Goal: Task Accomplishment & Management: Manage account settings

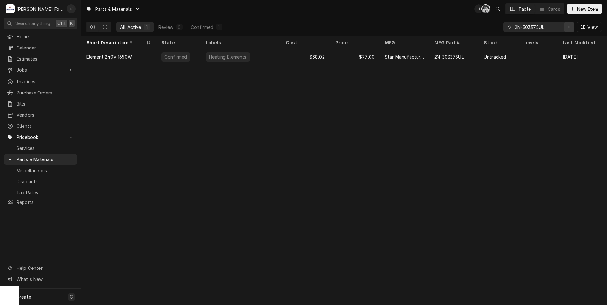
click at [572, 29] on div "Erase input" at bounding box center [569, 27] width 6 height 6
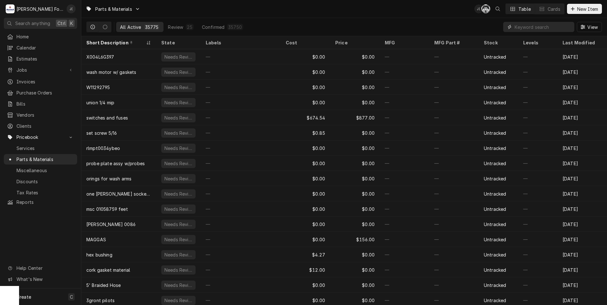
click at [519, 28] on input "Dynamic Content Wrapper" at bounding box center [542, 27] width 56 height 10
paste input "[PHONE_NUMBER]"
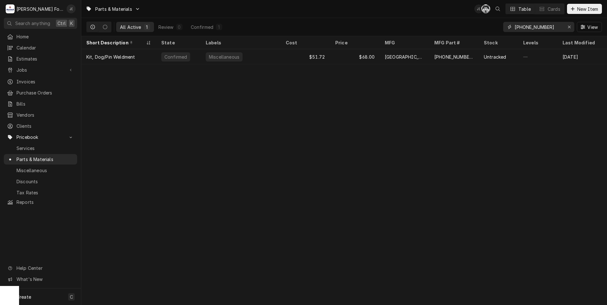
type input "[PHONE_NUMBER]"
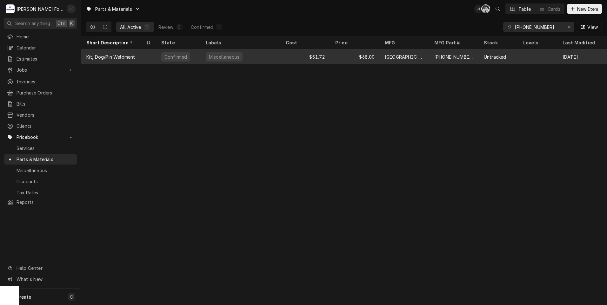
click at [261, 56] on div "Miscellaneous" at bounding box center [241, 56] width 80 height 15
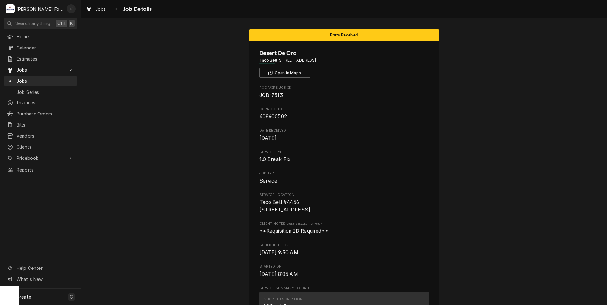
scroll to position [835, 0]
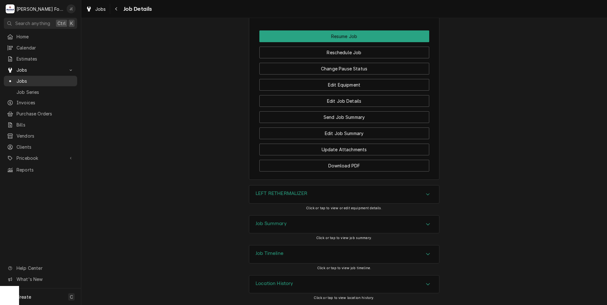
click at [24, 82] on div "Jobs" at bounding box center [40, 81] width 71 height 8
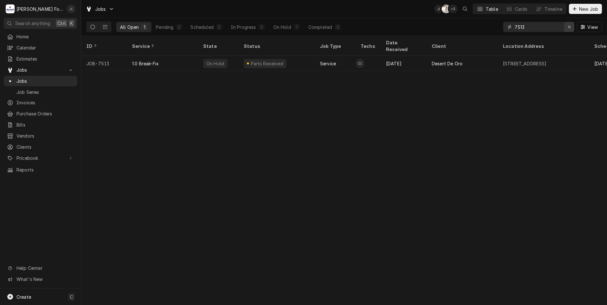
click at [571, 27] on div "Erase input" at bounding box center [569, 27] width 6 height 6
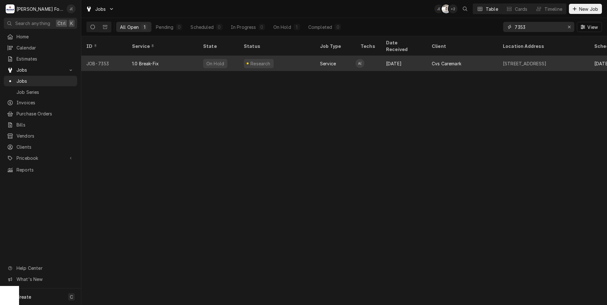
type input "7353"
click at [288, 57] on div "Research" at bounding box center [277, 63] width 76 height 15
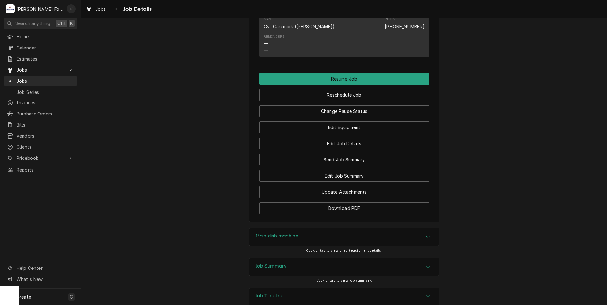
scroll to position [931, 0]
click at [268, 263] on h3 "Job Summary" at bounding box center [270, 266] width 31 height 6
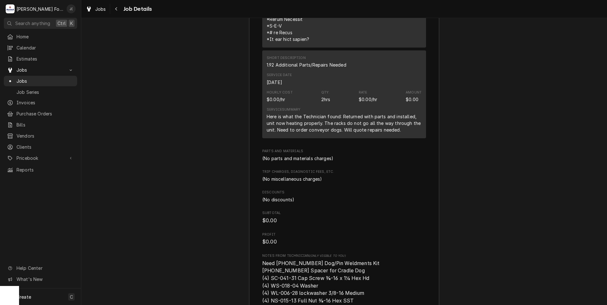
scroll to position [1567, 0]
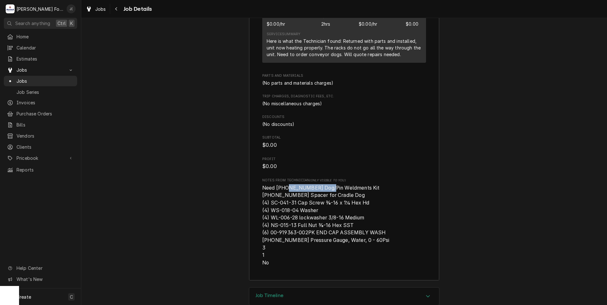
drag, startPoint x: 320, startPoint y: 144, endPoint x: 282, endPoint y: 143, distance: 38.7
click at [282, 185] on span "Need (2) 00-913102-00409 Dog/Pin Weldments Kit (4) 00-270983 Spacer for Cradle …" at bounding box center [325, 225] width 127 height 81
copy span "[PHONE_NUMBER]"
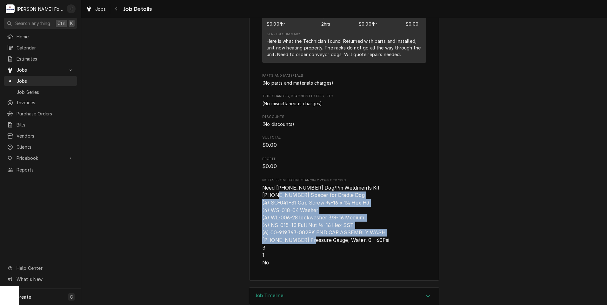
drag, startPoint x: 282, startPoint y: 199, endPoint x: 257, endPoint y: 154, distance: 51.7
click at [262, 185] on span "Need (2) 00-913102-00409 Dog/Pin Weldments Kit (4) 00-270983 Spacer for Cradle …" at bounding box center [325, 225] width 127 height 81
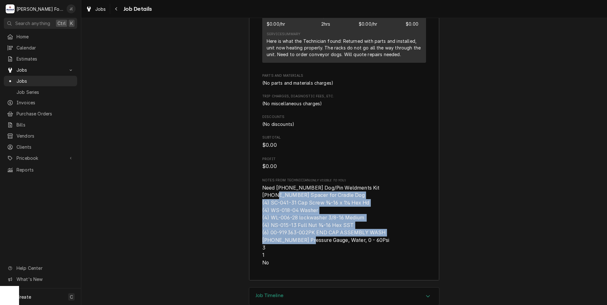
click at [262, 185] on span "Need (2) 00-913102-00409 Dog/Pin Weldments Kit (4) 00-270983 Spacer for Cradle …" at bounding box center [325, 225] width 127 height 81
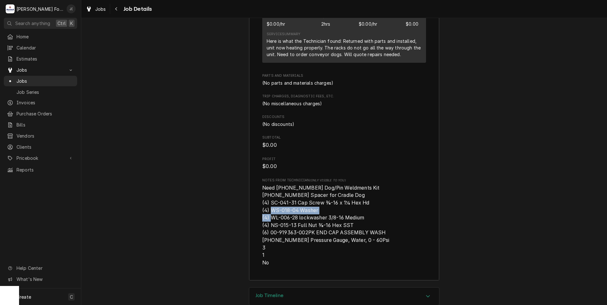
click at [262, 185] on span "Need (2) 00-913102-00409 Dog/Pin Weldments Kit (4) 00-270983 Spacer for Cradle …" at bounding box center [325, 225] width 127 height 81
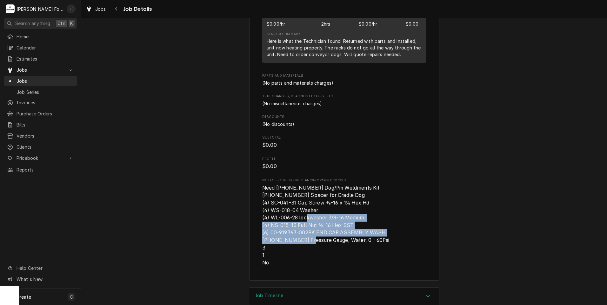
drag, startPoint x: 292, startPoint y: 177, endPoint x: 293, endPoint y: 197, distance: 20.3
click at [293, 197] on span "Need (2) 00-913102-00409 Dog/Pin Weldments Kit (4) 00-270983 Spacer for Cradle …" at bounding box center [325, 225] width 127 height 81
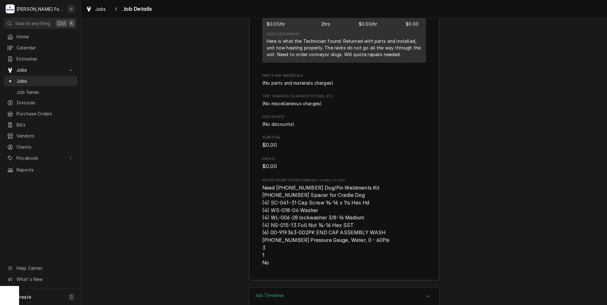
click at [317, 73] on div "Parts and Materials (No parts and materials charges)" at bounding box center [344, 79] width 164 height 13
drag, startPoint x: 291, startPoint y: 152, endPoint x: 267, endPoint y: 152, distance: 23.8
click at [267, 185] on span "Need (2) 00-913102-00409 Dog/Pin Weldments Kit (4) 00-270983 Spacer for Cradle …" at bounding box center [325, 225] width 127 height 81
drag, startPoint x: 267, startPoint y: 152, endPoint x: 271, endPoint y: 152, distance: 3.5
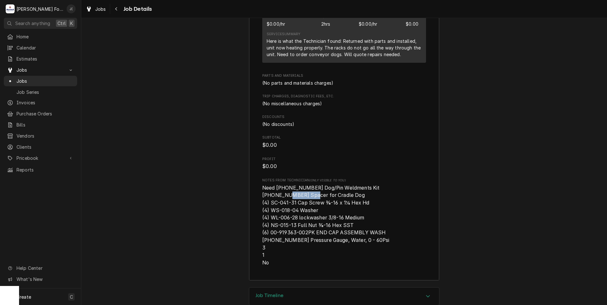
copy span "00-270983"
drag, startPoint x: 292, startPoint y: 161, endPoint x: 269, endPoint y: 159, distance: 22.9
click at [269, 185] on span "Need (2) 00-913102-00409 Dog/Pin Weldments Kit (4) 00-270983 Spacer for Cradle …" at bounding box center [325, 225] width 127 height 81
drag, startPoint x: 269, startPoint y: 159, endPoint x: 272, endPoint y: 162, distance: 3.8
copy span "SC-041-31"
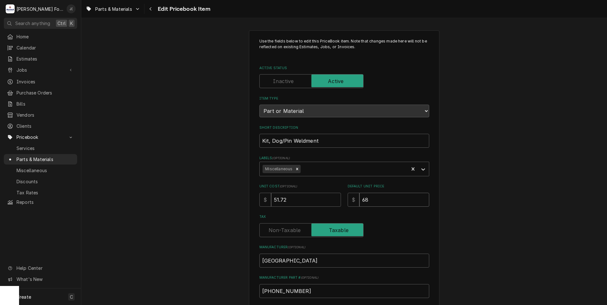
drag, startPoint x: 375, startPoint y: 195, endPoint x: 244, endPoint y: 194, distance: 131.4
click at [254, 196] on div "Use the fields below to edit this PriceBook item. Note that changes made here w…" at bounding box center [344, 248] width 190 height 436
type textarea "x"
type input "7"
type textarea "x"
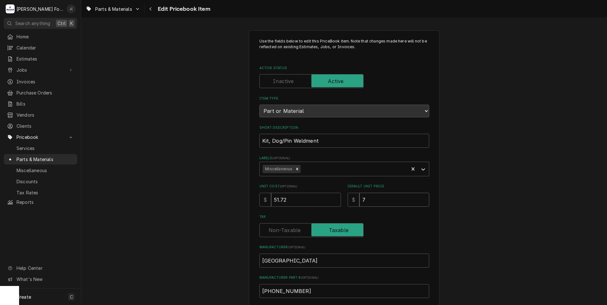
type input "75"
type textarea "x"
type input "75.0"
type textarea "x"
type input "75.00"
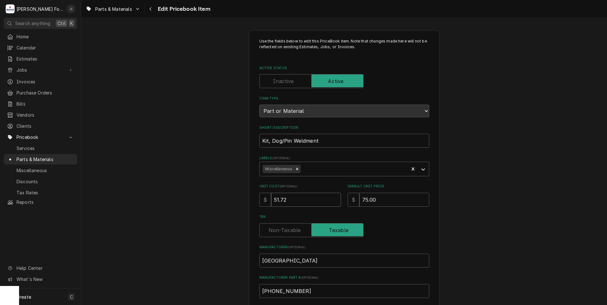
drag, startPoint x: 286, startPoint y: 200, endPoint x: 148, endPoint y: 185, distance: 138.8
click at [195, 188] on div "Use the fields below to edit this PriceBook item. Note that changes made here w…" at bounding box center [343, 248] width 525 height 447
type textarea "x"
type input "5"
type textarea "x"
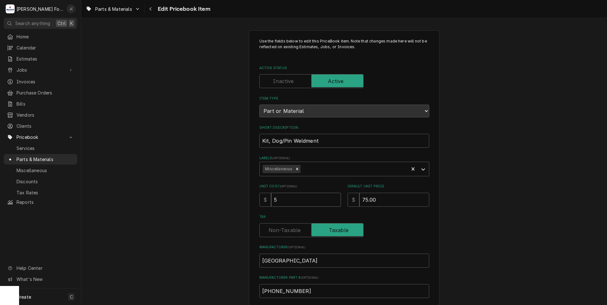
type input "57"
type textarea "x"
type input "57.0"
type textarea "x"
type input "57.00"
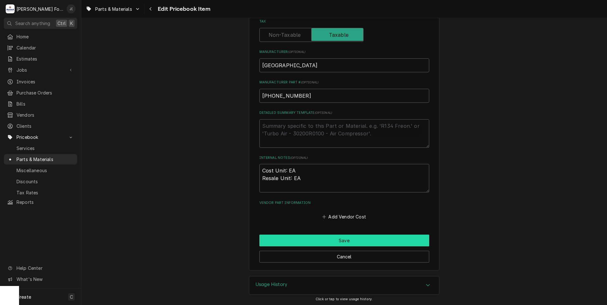
click at [320, 242] on button "Save" at bounding box center [344, 241] width 170 height 12
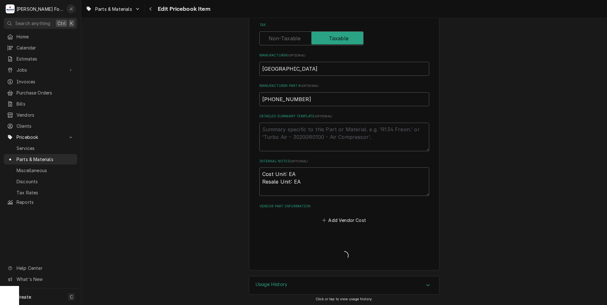
type textarea "x"
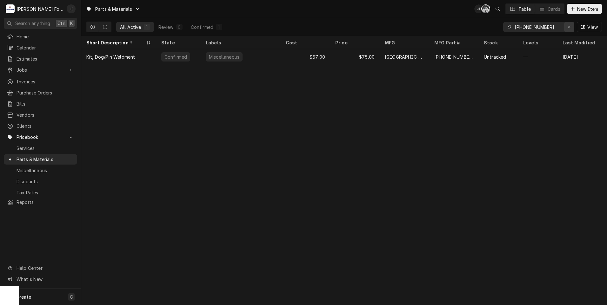
click at [569, 28] on icon "Erase input" at bounding box center [568, 27] width 3 height 4
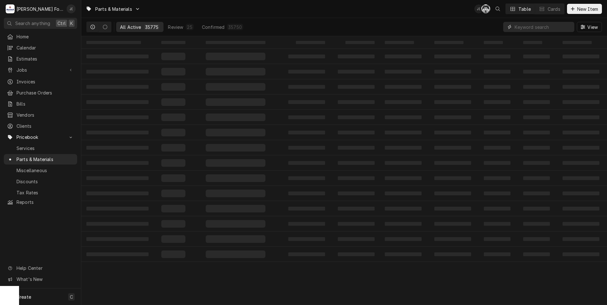
paste input "SC-041-31"
type input "SC-041-31"
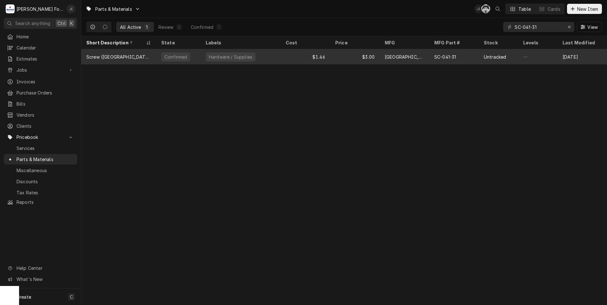
click at [345, 58] on div "$3.00" at bounding box center [355, 56] width 50 height 15
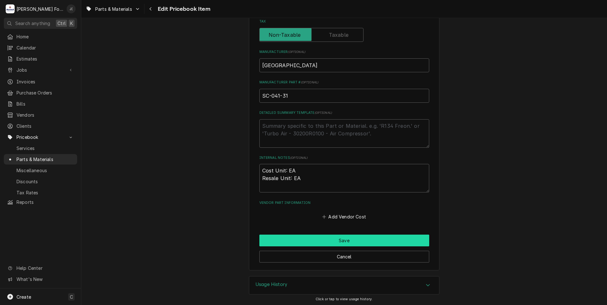
click at [281, 236] on button "Save" at bounding box center [344, 241] width 170 height 12
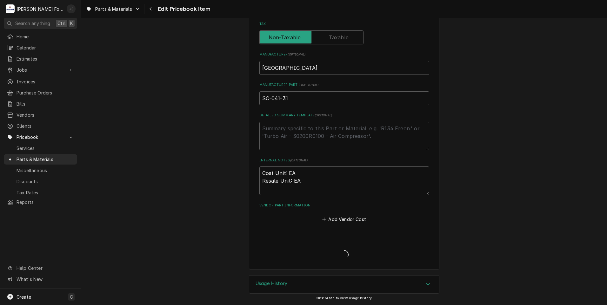
scroll to position [192, 0]
type textarea "x"
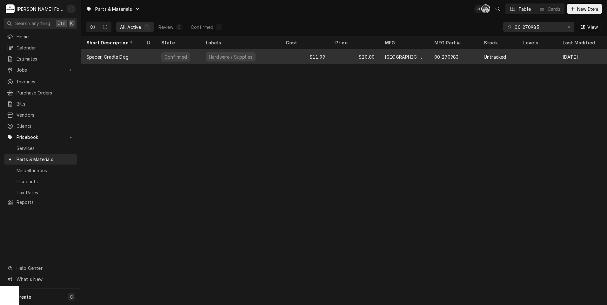
type input "00-270983"
click at [189, 56] on div "Confirmed" at bounding box center [178, 56] width 44 height 15
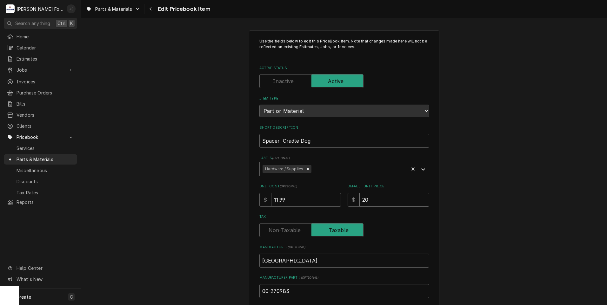
drag, startPoint x: 383, startPoint y: 193, endPoint x: 150, endPoint y: 162, distance: 234.7
click at [165, 165] on div "Use the fields below to edit this PriceBook item. Note that changes made here w…" at bounding box center [343, 248] width 525 height 447
type input "2"
type textarea "x"
type input "21"
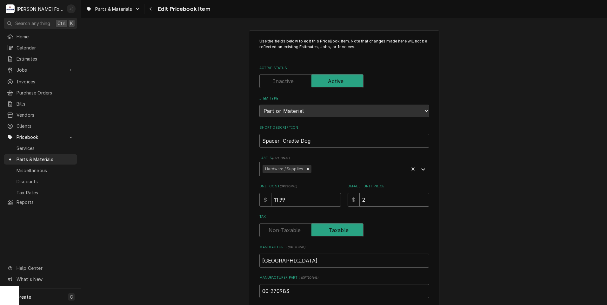
type textarea "x"
type input "21.0"
type textarea "x"
type input "21.00"
type textarea "x"
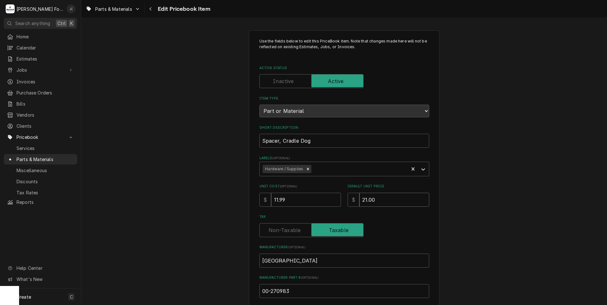
type input "21.00"
drag, startPoint x: 304, startPoint y: 201, endPoint x: 46, endPoint y: 169, distance: 259.6
click at [57, 169] on div "M Marshall Food Equipment Service J( Search anything Ctrl K Home Calendar Estim…" at bounding box center [303, 152] width 607 height 305
type input "1"
type textarea "x"
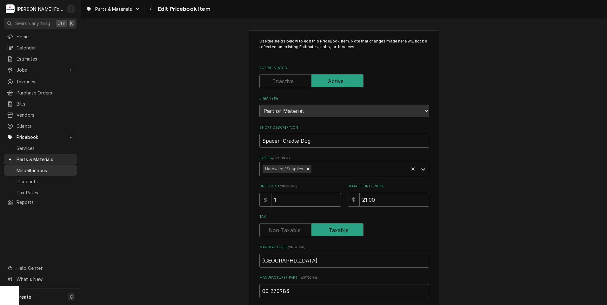
type input "15"
type textarea "x"
type input "15.9"
type textarea "x"
type input "15.99"
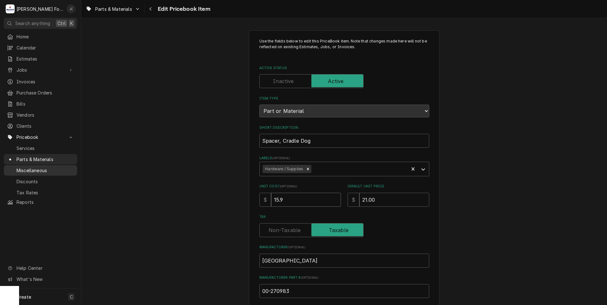
type textarea "x"
type input "15.99"
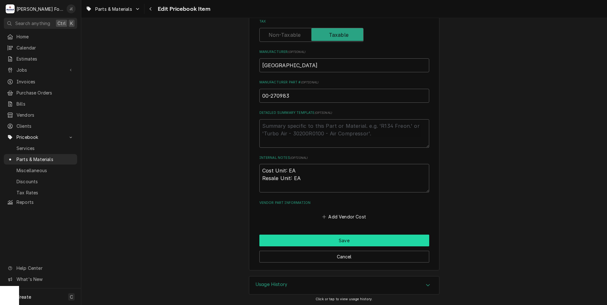
click at [311, 235] on button "Save" at bounding box center [344, 241] width 170 height 12
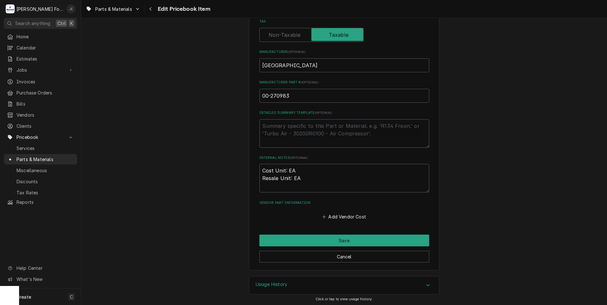
scroll to position [192, 0]
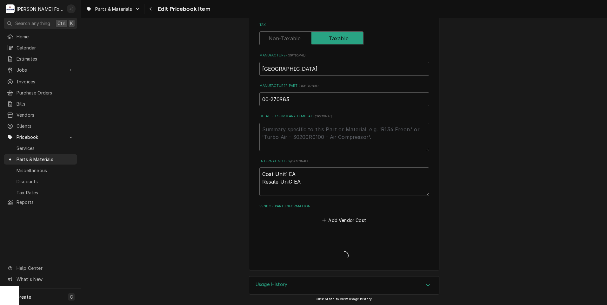
type textarea "x"
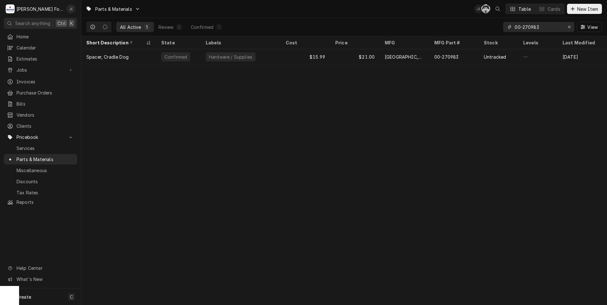
drag, startPoint x: 568, startPoint y: 27, endPoint x: 563, endPoint y: 27, distance: 5.4
click at [568, 27] on icon "Erase input" at bounding box center [568, 27] width 3 height 4
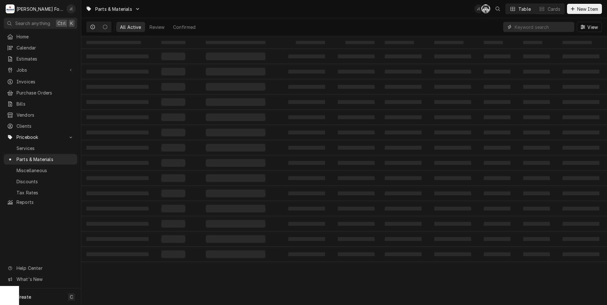
paste input "WS-018-04"
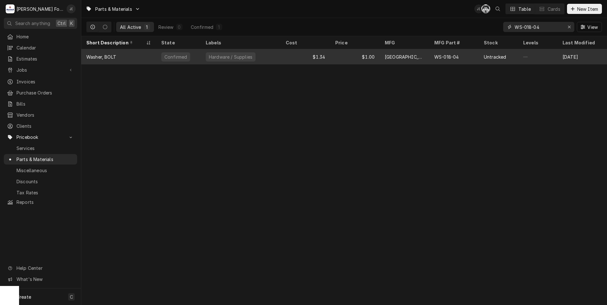
type input "WS-018-04"
click at [276, 59] on div "Hardware / Supplies" at bounding box center [241, 56] width 80 height 15
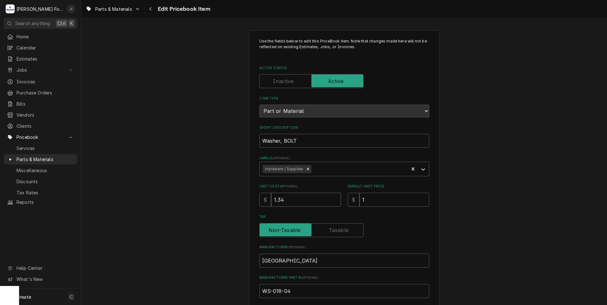
drag, startPoint x: 293, startPoint y: 197, endPoint x: 193, endPoint y: 185, distance: 101.3
click at [193, 185] on div "Use the fields below to edit this PriceBook item. Note that changes made here w…" at bounding box center [343, 248] width 525 height 447
type input "1"
type textarea "x"
type input "1.4"
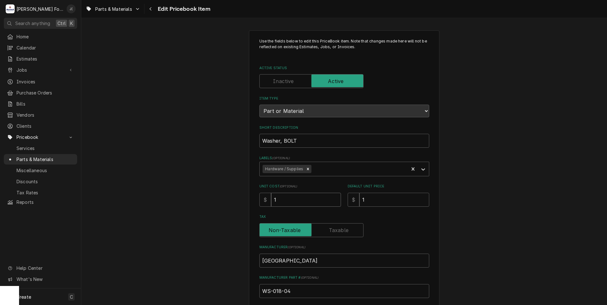
type textarea "x"
type input "1.41"
type textarea "x"
type input "1.41"
type input "3"
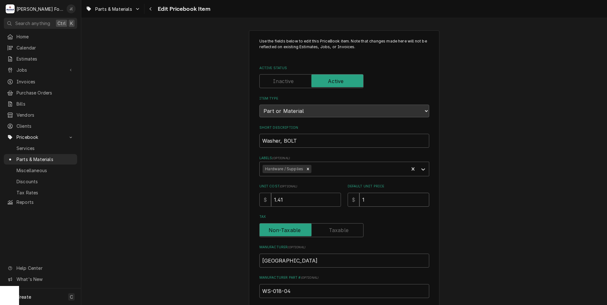
type textarea "x"
type input "3"
